Goal: Check status

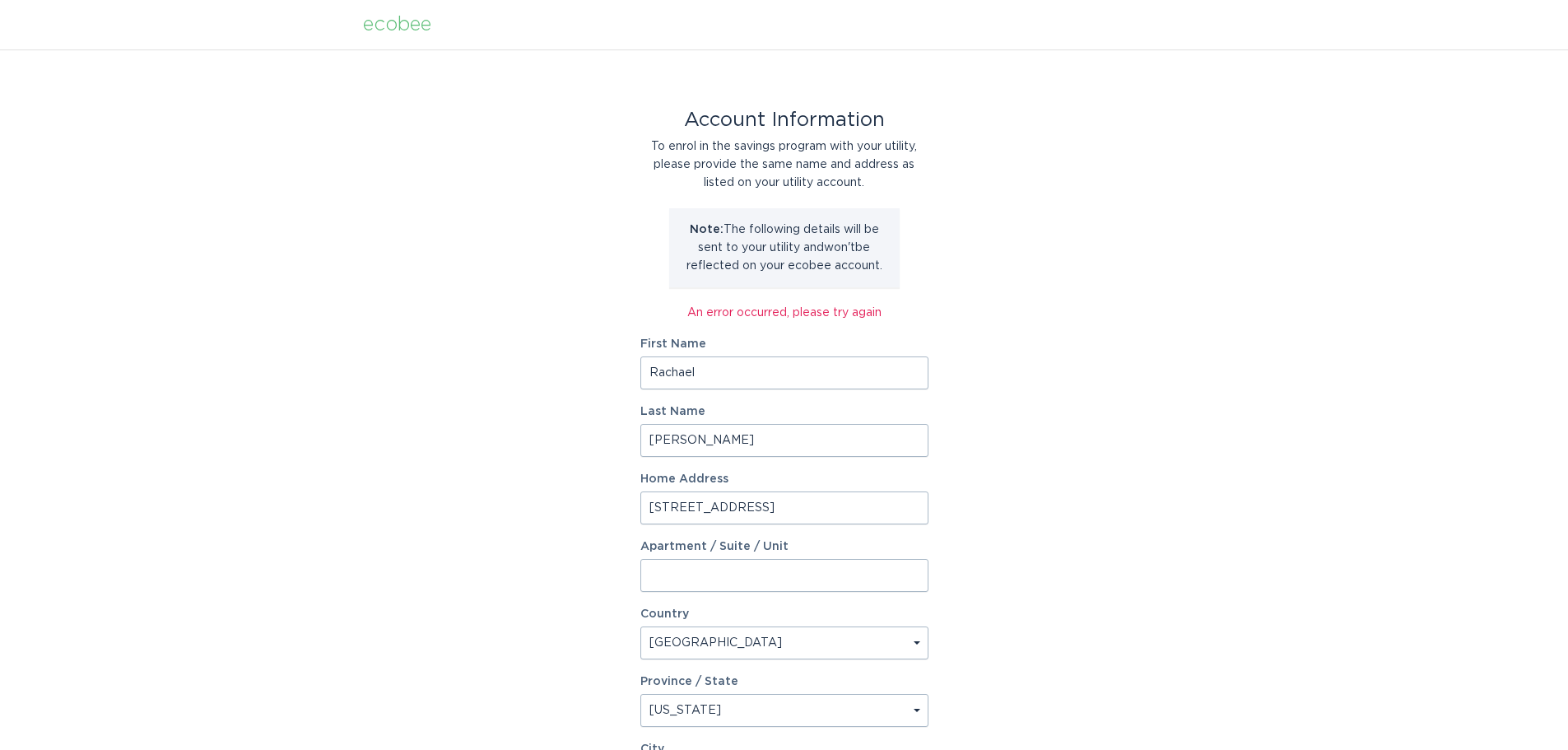
select select "US"
select select "MI"
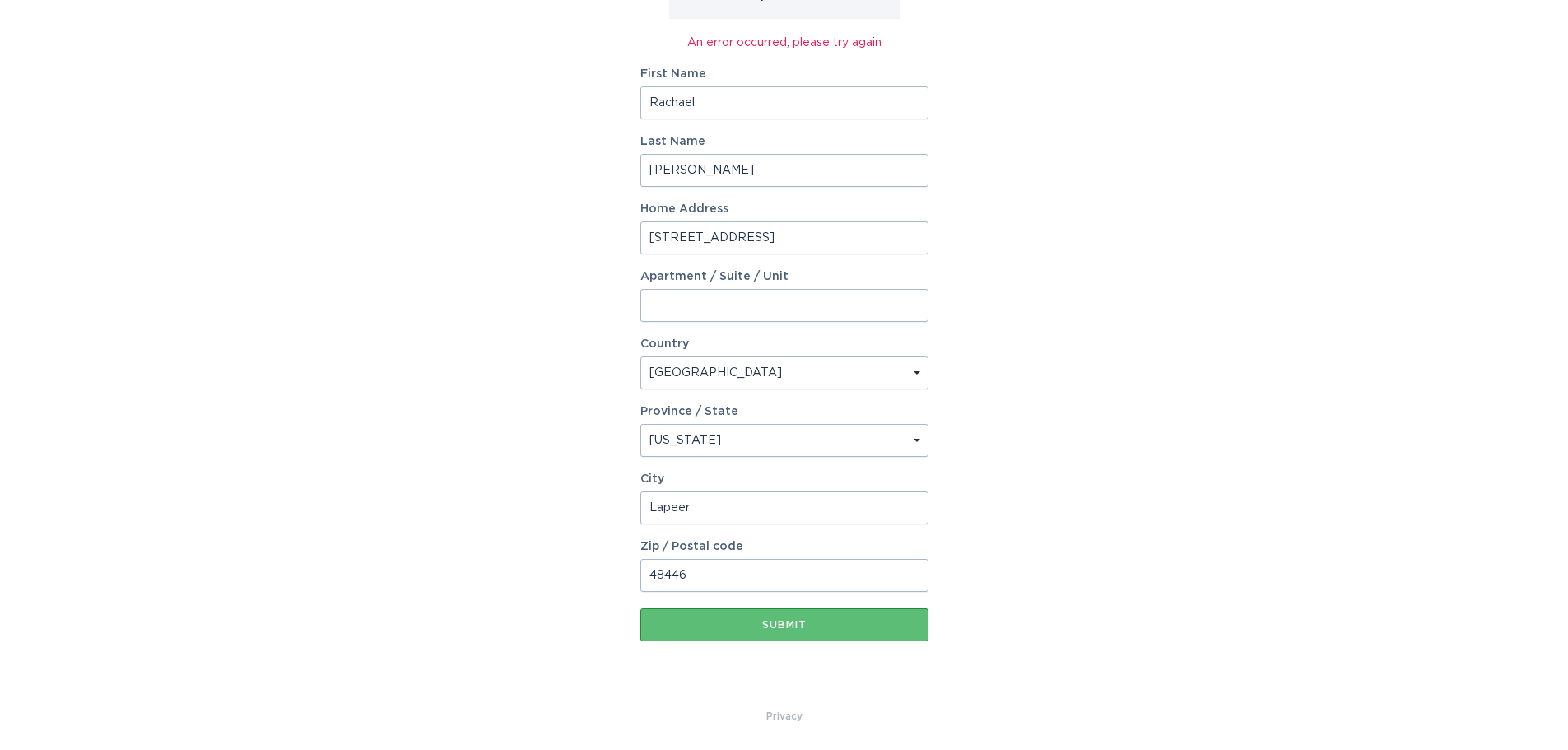
scroll to position [270, 0]
click at [883, 638] on button "Submit" at bounding box center [785, 625] width 288 height 33
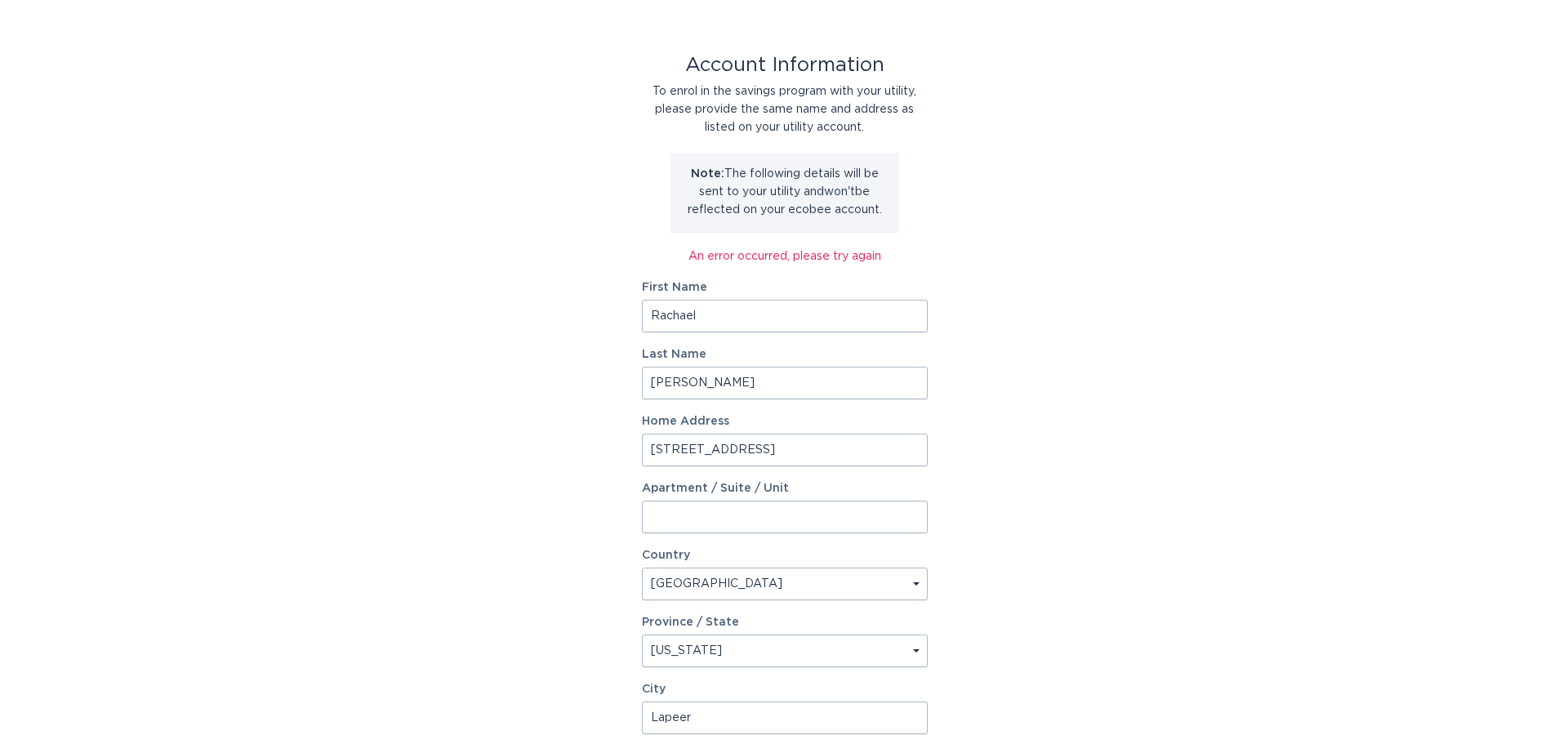
scroll to position [0, 0]
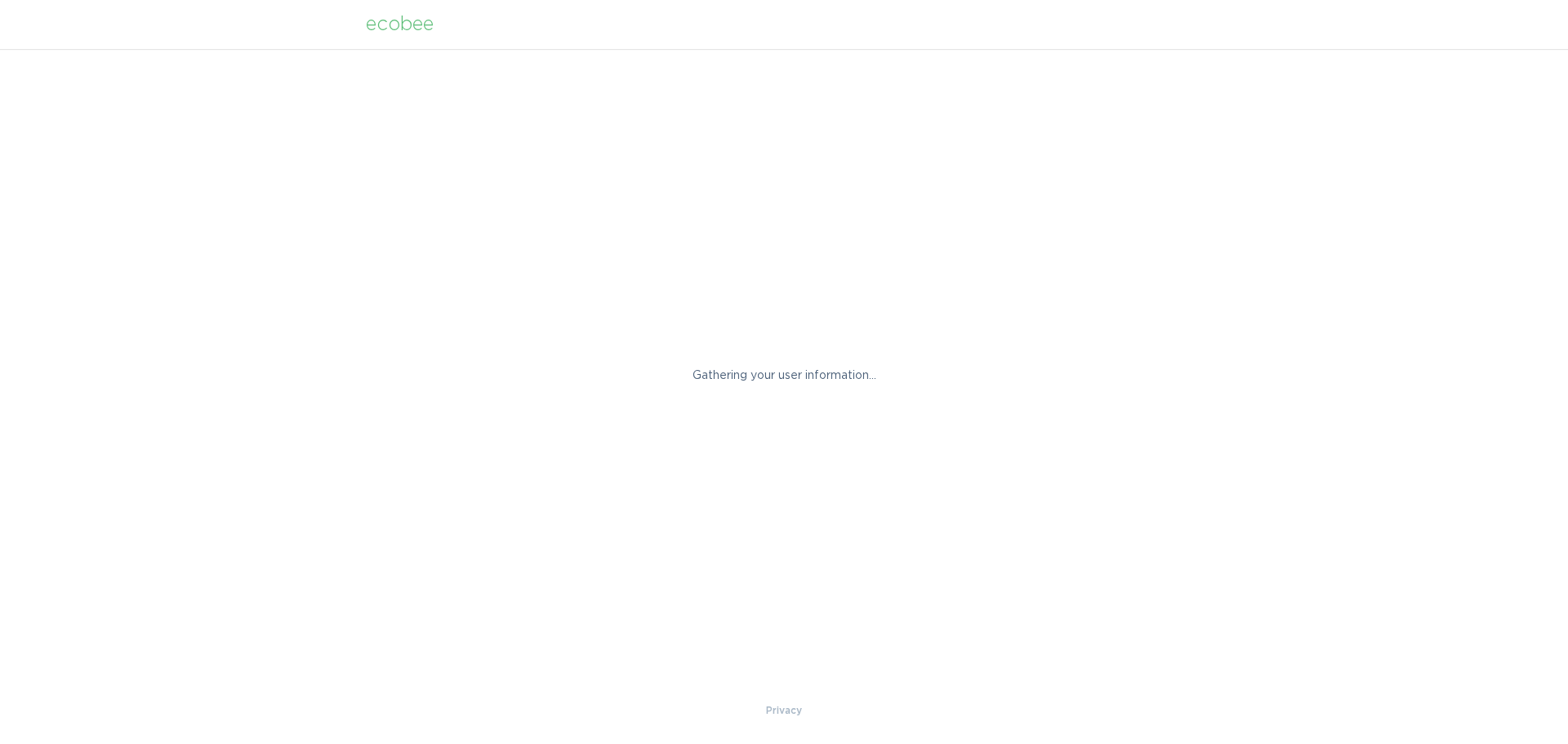
click at [677, 186] on div "Gathering your user information..." at bounding box center [784, 375] width 1568 height 653
